Goal: Download file/media

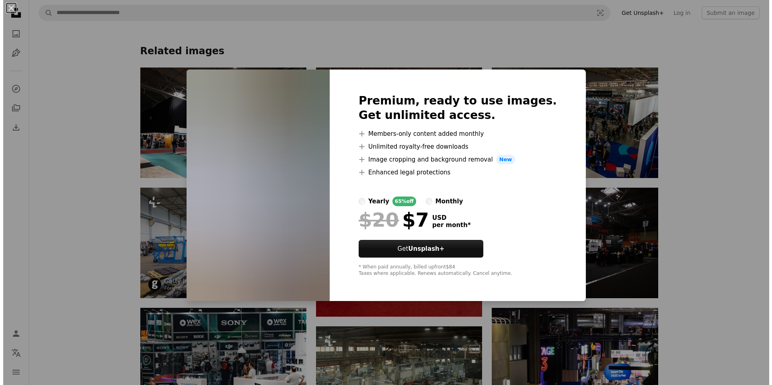
scroll to position [754, 0]
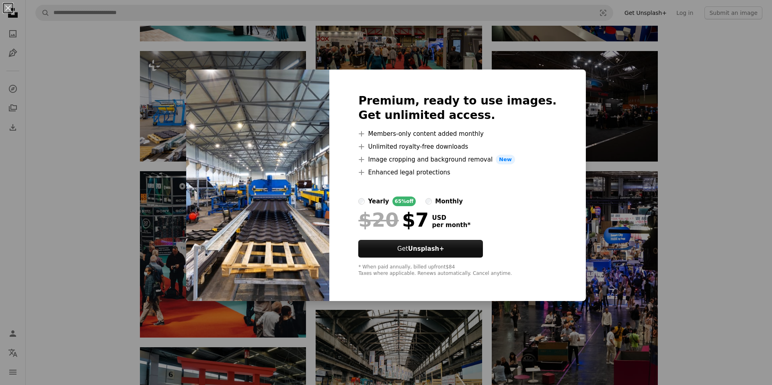
click at [573, 275] on div "An X shape Premium, ready to use images. Get unlimited access. A plus sign Memb…" at bounding box center [386, 192] width 772 height 385
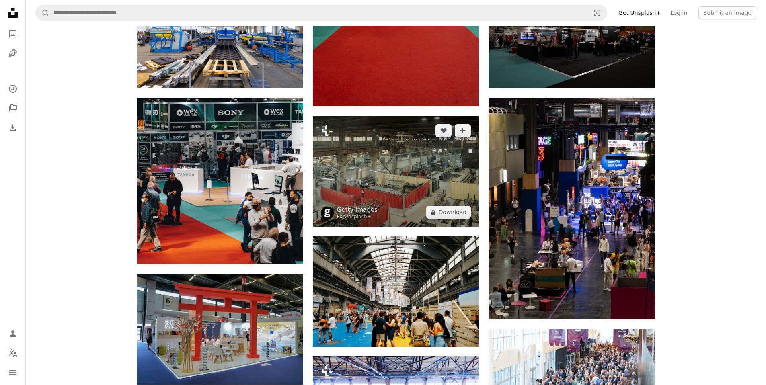
scroll to position [860, 0]
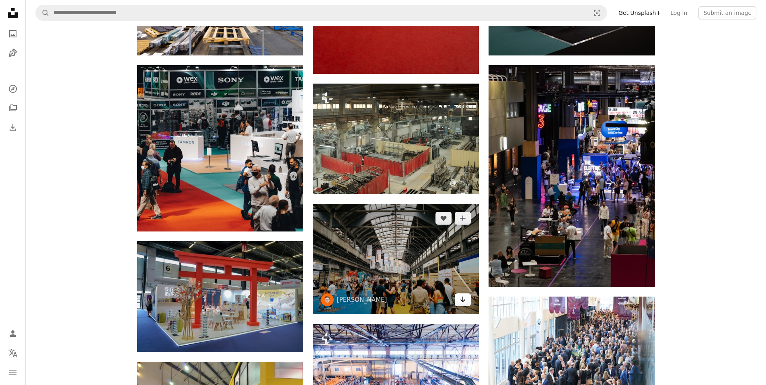
click at [461, 296] on icon "Arrow pointing down" at bounding box center [463, 300] width 6 height 10
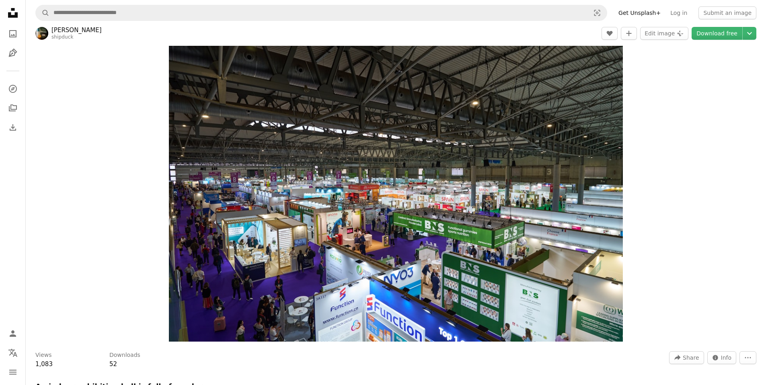
scroll to position [14, 0]
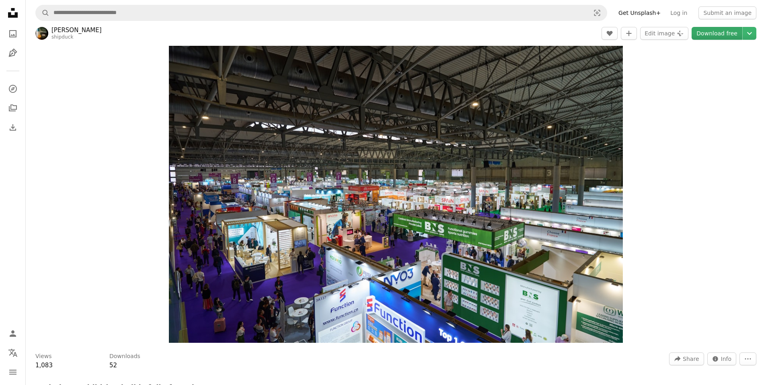
click at [709, 35] on link "Download free" at bounding box center [717, 33] width 51 height 13
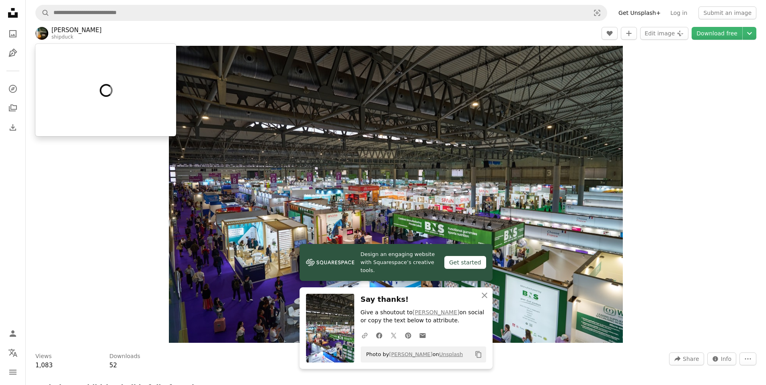
click at [62, 37] on link "shipduck" at bounding box center [62, 37] width 22 height 6
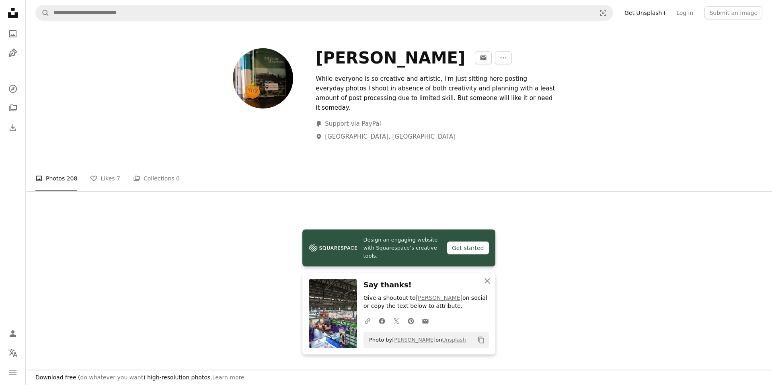
click at [62, 37] on div "[PERSON_NAME] An envelope More Actions While everyone is so creative and artist…" at bounding box center [399, 136] width 746 height 220
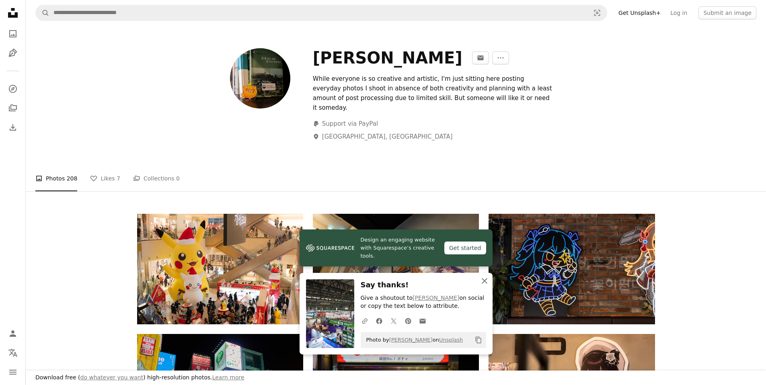
click at [486, 281] on icon "An X shape" at bounding box center [485, 281] width 10 height 10
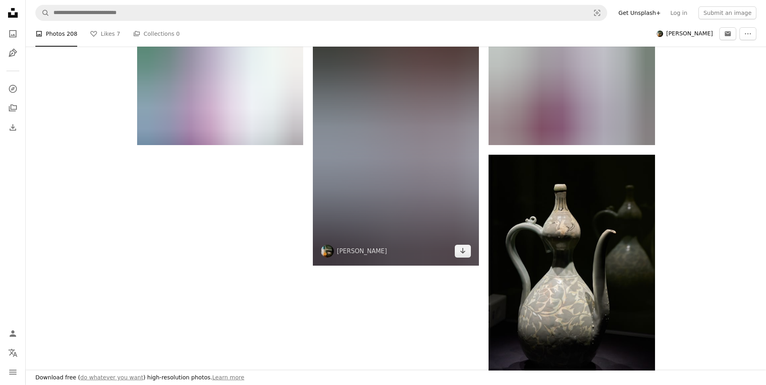
scroll to position [1075, 0]
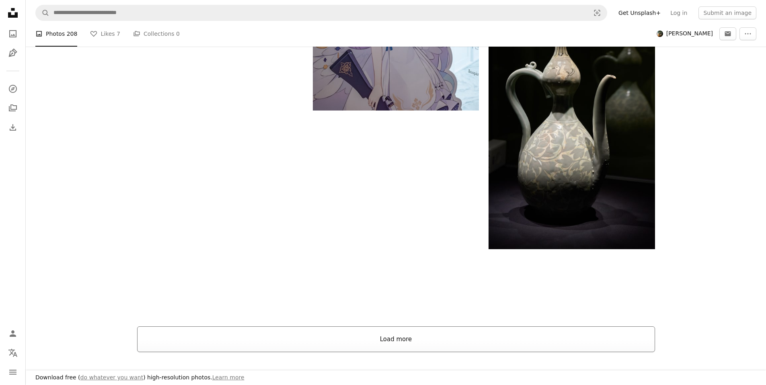
click at [441, 328] on button "Load more" at bounding box center [396, 340] width 518 height 26
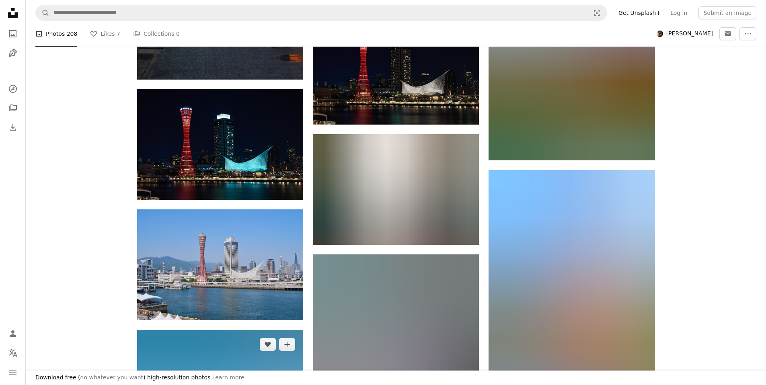
scroll to position [3285, 0]
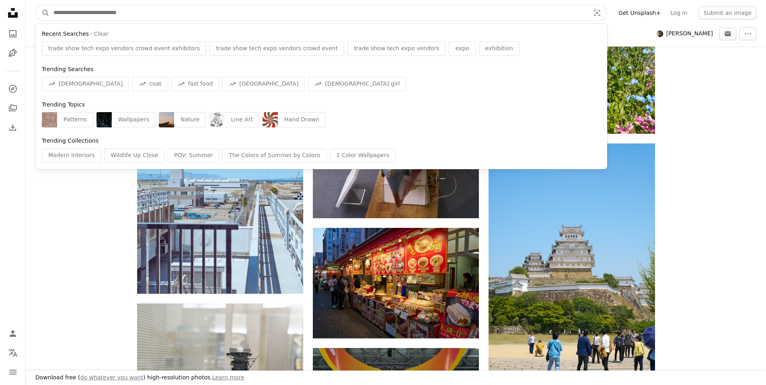
click at [120, 11] on input "Find visuals sitewide" at bounding box center [318, 12] width 538 height 15
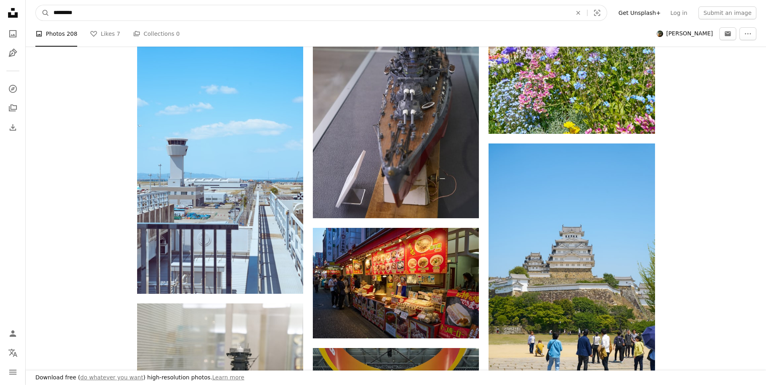
type input "*********"
click at [36, 5] on button "A magnifying glass" at bounding box center [43, 12] width 14 height 15
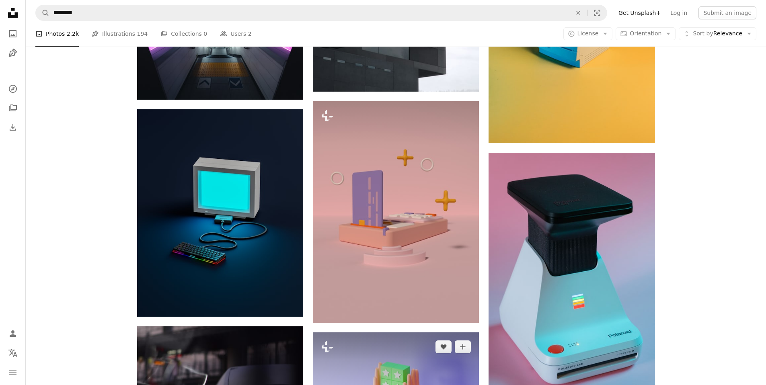
scroll to position [694, 0]
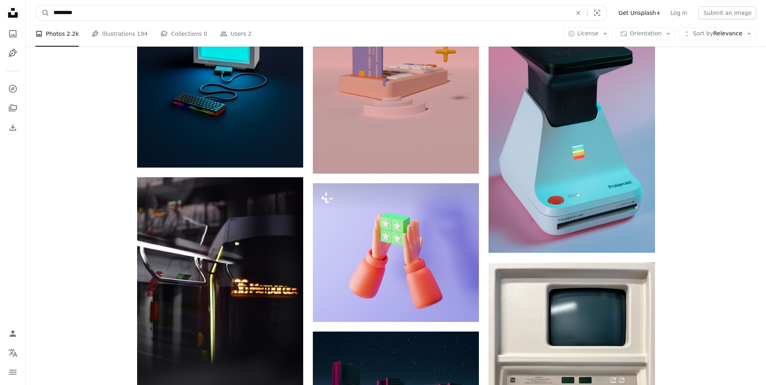
click at [141, 18] on input "*********" at bounding box center [309, 12] width 520 height 15
click at [137, 14] on input "*********" at bounding box center [309, 12] width 520 height 15
type input "**********"
click at [36, 5] on button "A magnifying glass" at bounding box center [43, 12] width 14 height 15
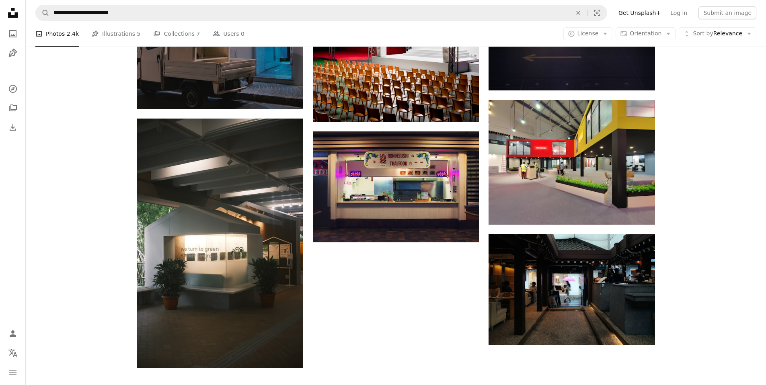
scroll to position [1097, 0]
